Goal: Navigation & Orientation: Go to known website

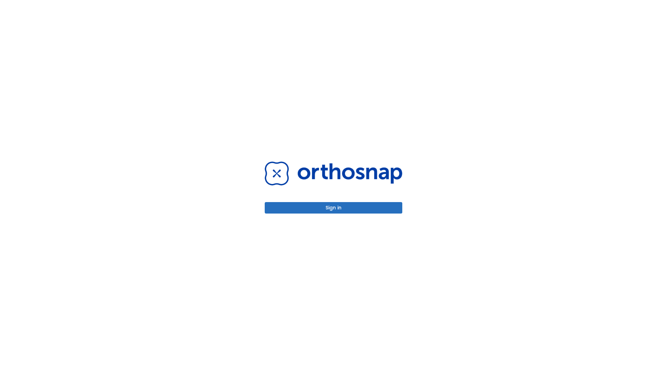
click at [334, 208] on button "Sign in" at bounding box center [334, 207] width 138 height 11
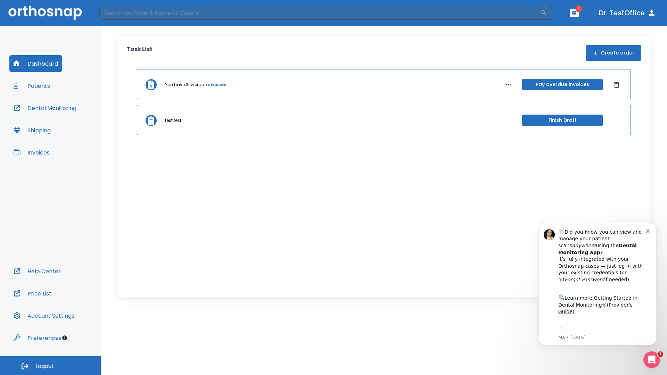
click at [50, 366] on span "Logout" at bounding box center [44, 367] width 18 height 8
